Goal: Entertainment & Leisure: Consume media (video, audio)

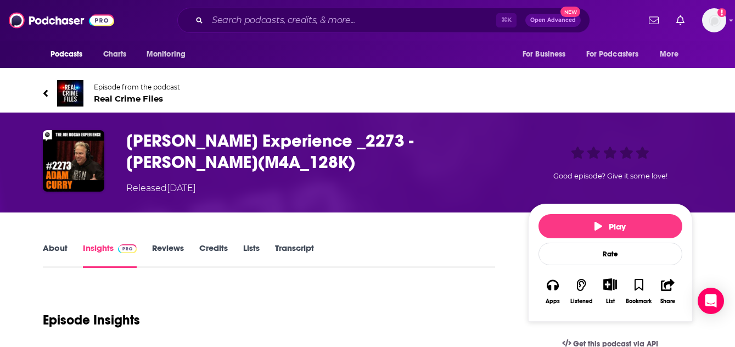
click at [196, 189] on div "Released [DATE]" at bounding box center [161, 188] width 70 height 13
click at [204, 144] on h3 "[PERSON_NAME] Experience _2273 - [PERSON_NAME](M4A_128K)" at bounding box center [318, 151] width 384 height 43
click at [138, 159] on h3 "[PERSON_NAME] Experience _2273 - [PERSON_NAME](M4A_128K)" at bounding box center [318, 151] width 384 height 43
click at [53, 249] on link "About" at bounding box center [55, 255] width 25 height 25
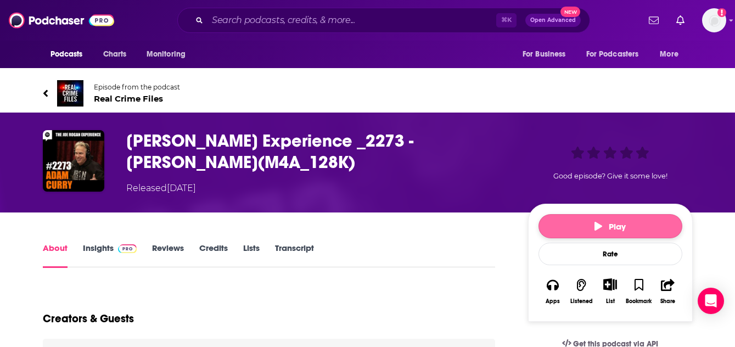
click at [614, 224] on span "Play" at bounding box center [609, 226] width 31 height 10
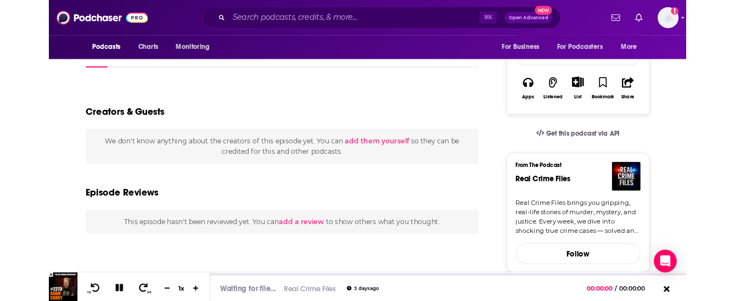
scroll to position [218, 0]
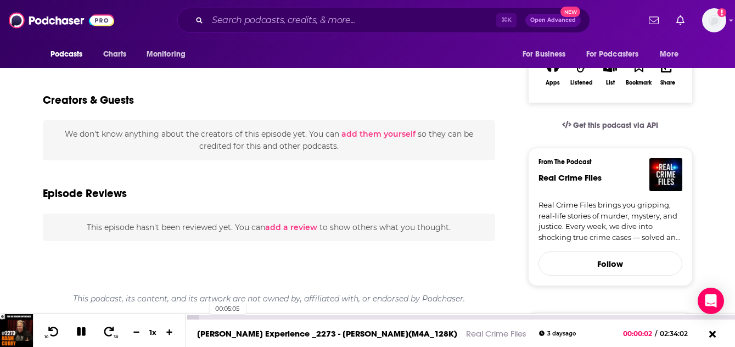
click at [204, 317] on div "00:05:05" at bounding box center [460, 317] width 549 height 4
click at [210, 316] on div at bounding box center [201, 317] width 30 height 4
click at [216, 317] on div at bounding box center [205, 317] width 38 height 4
click at [219, 316] on div at bounding box center [209, 317] width 46 height 4
click at [223, 316] on div at bounding box center [209, 317] width 46 height 4
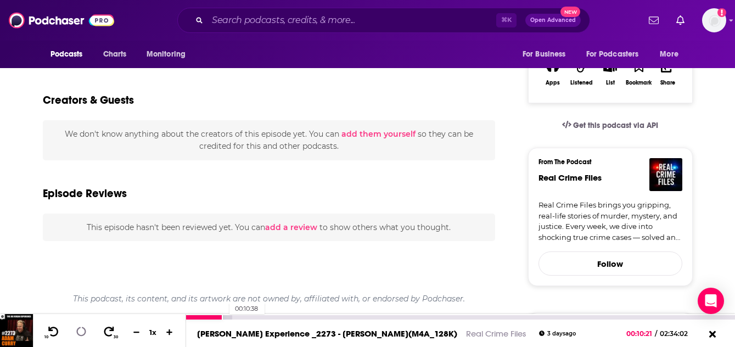
click at [224, 316] on div at bounding box center [209, 317] width 46 height 4
click at [406, 318] on div "01:01:47" at bounding box center [460, 317] width 549 height 4
click at [84, 332] on icon at bounding box center [81, 331] width 9 height 9
click at [82, 332] on icon at bounding box center [80, 331] width 9 height 11
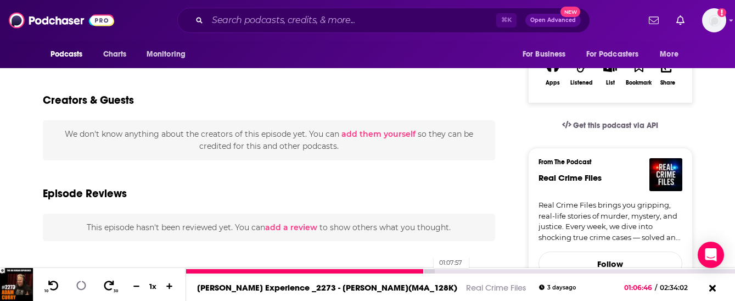
click at [428, 269] on div at bounding box center [310, 271] width 248 height 4
click at [431, 270] on div at bounding box center [315, 271] width 258 height 4
click at [434, 270] on div at bounding box center [315, 271] width 258 height 4
click at [431, 272] on div at bounding box center [308, 271] width 245 height 4
